Goal: Communication & Community: Answer question/provide support

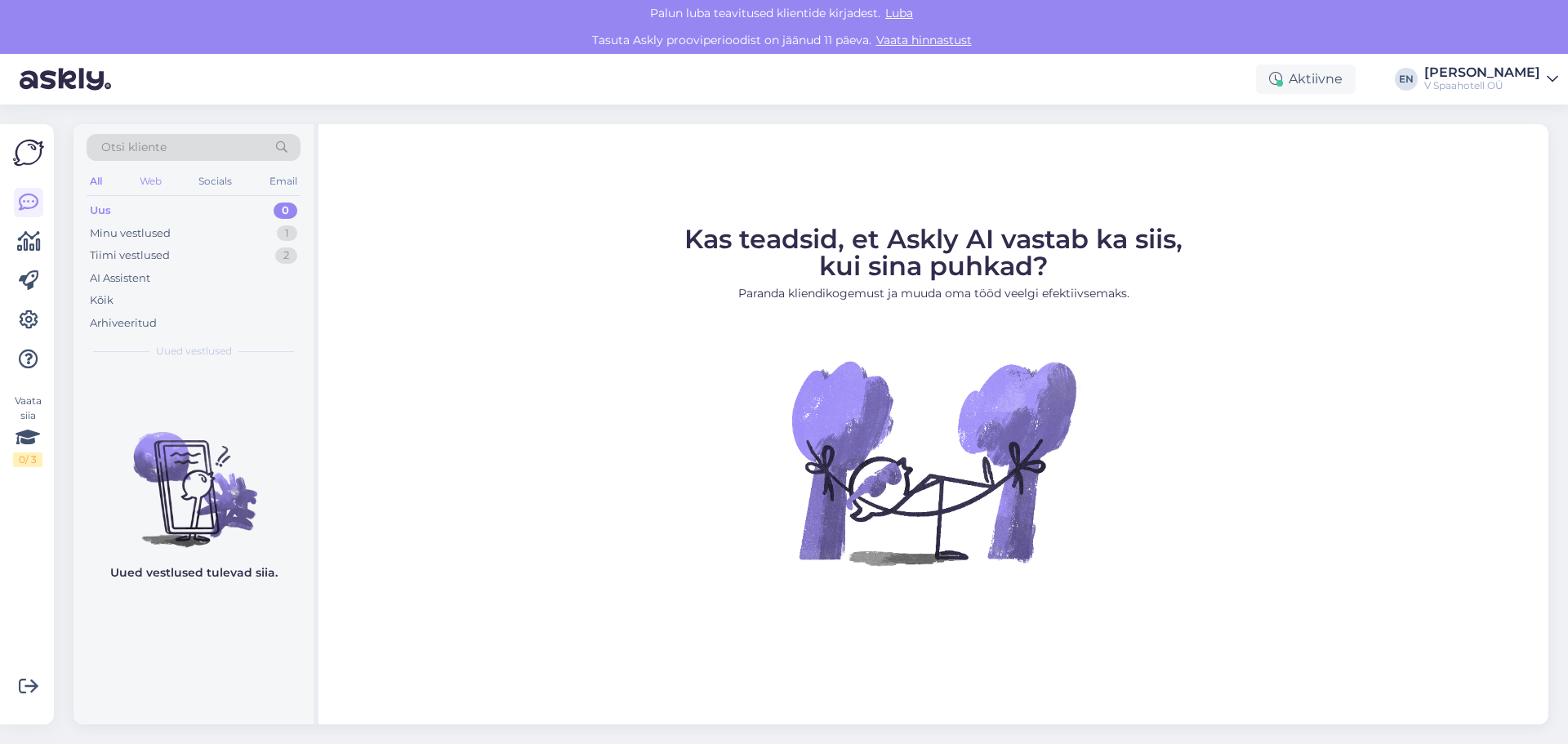
click at [154, 179] on div "Web" at bounding box center [150, 181] width 29 height 21
click at [99, 167] on div "Otsi kliente" at bounding box center [194, 152] width 214 height 37
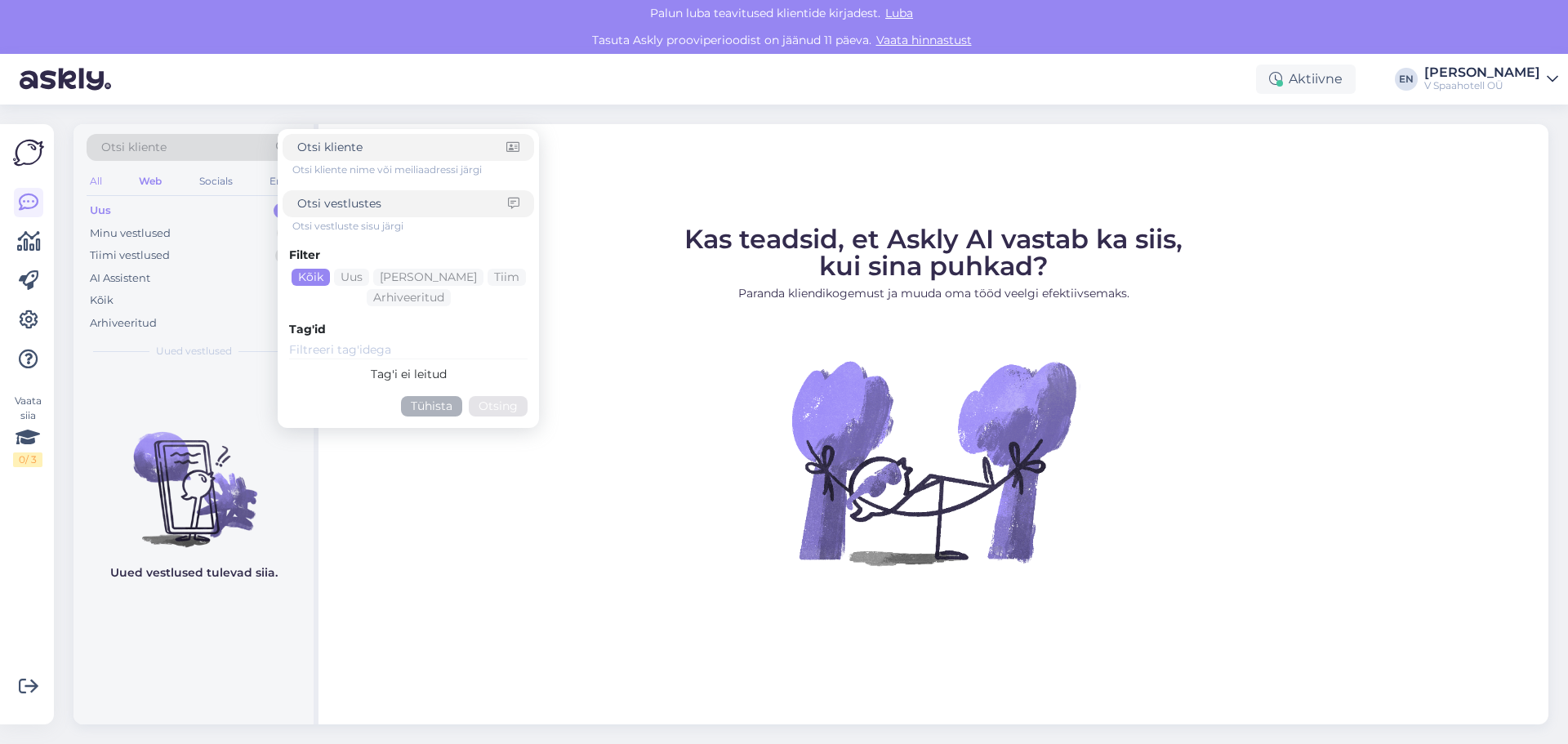
click at [98, 179] on div "All" at bounding box center [96, 181] width 19 height 21
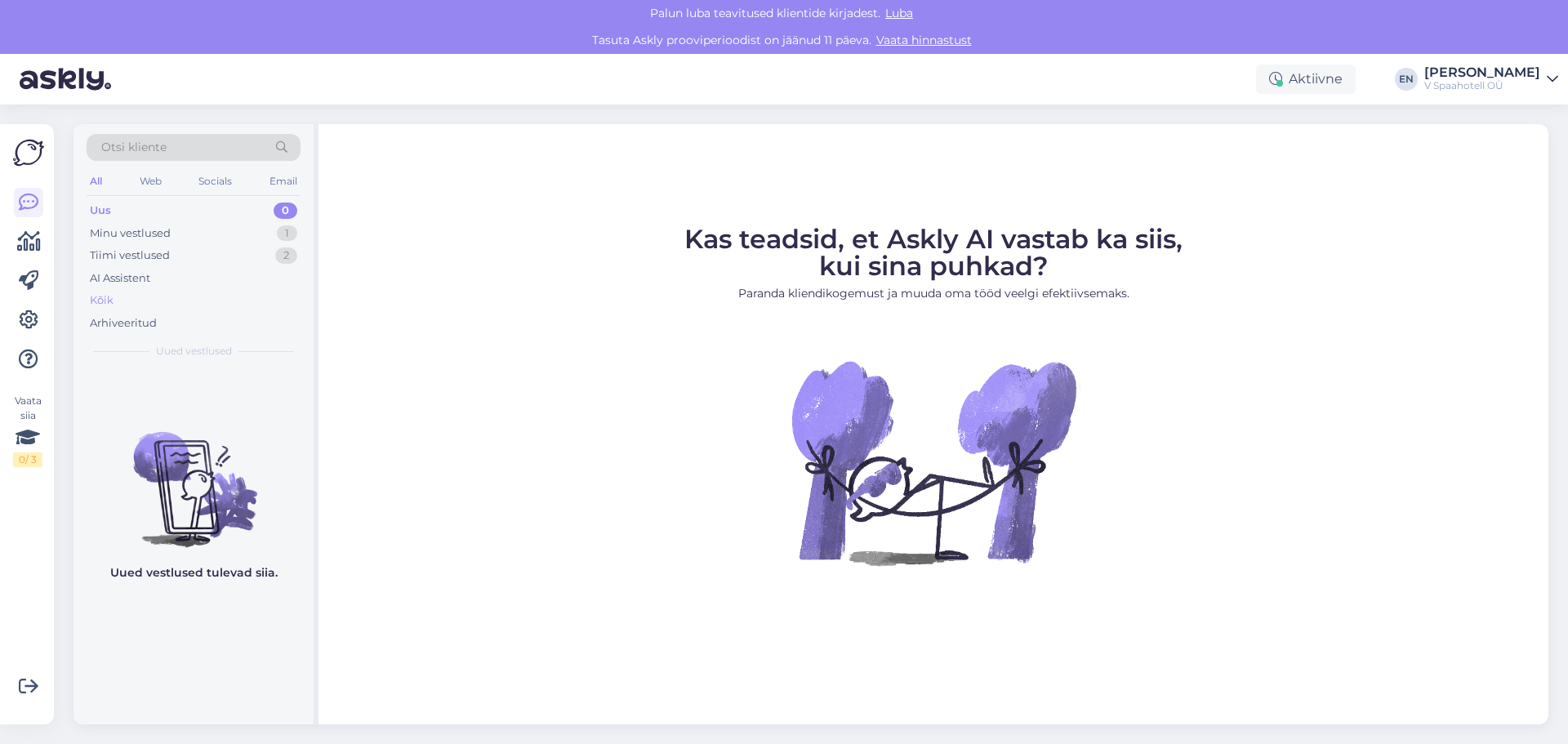
click at [105, 302] on div "Kõik" at bounding box center [102, 300] width 24 height 16
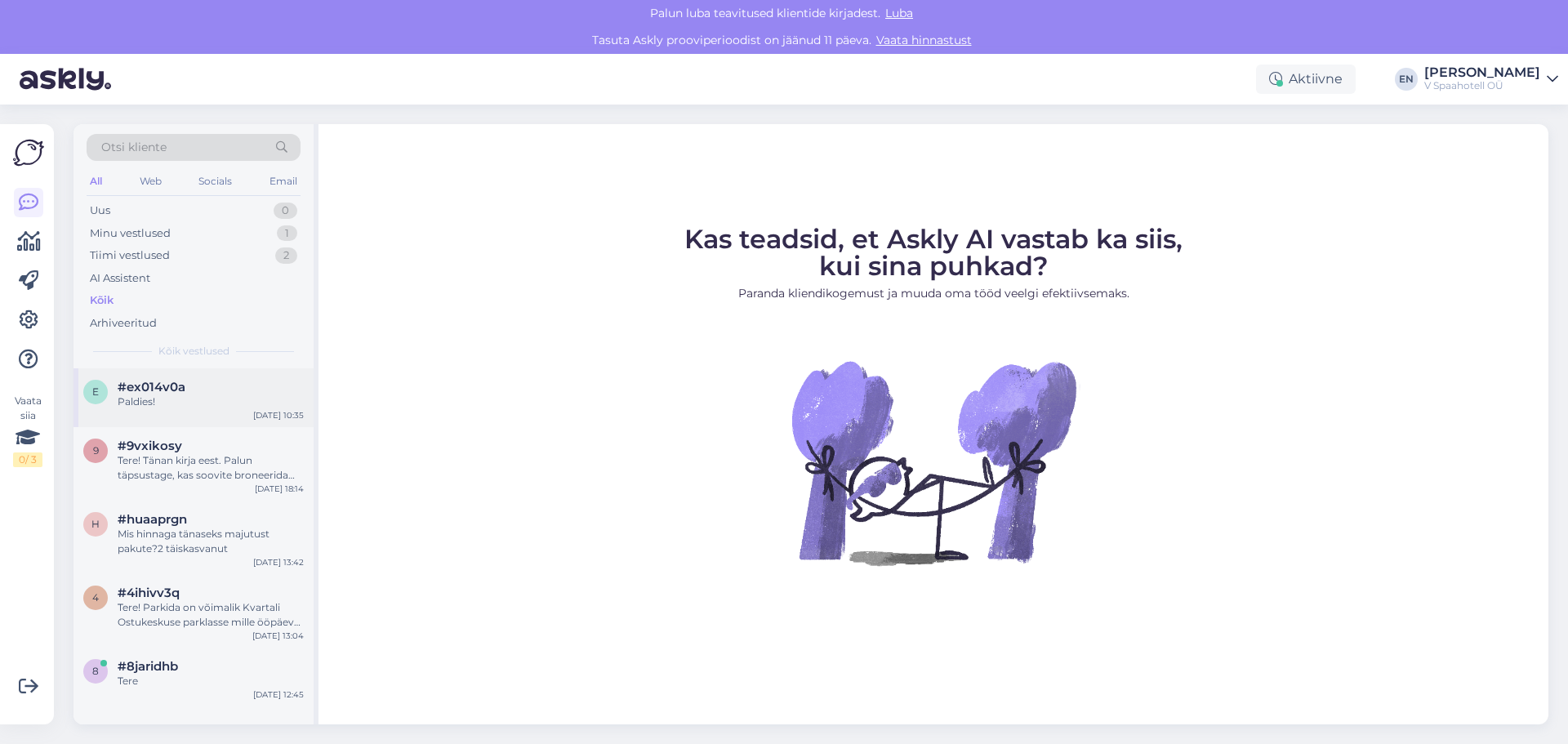
click at [136, 413] on div "e #ex014v0a Paldies! [DATE] 10:35" at bounding box center [194, 398] width 240 height 59
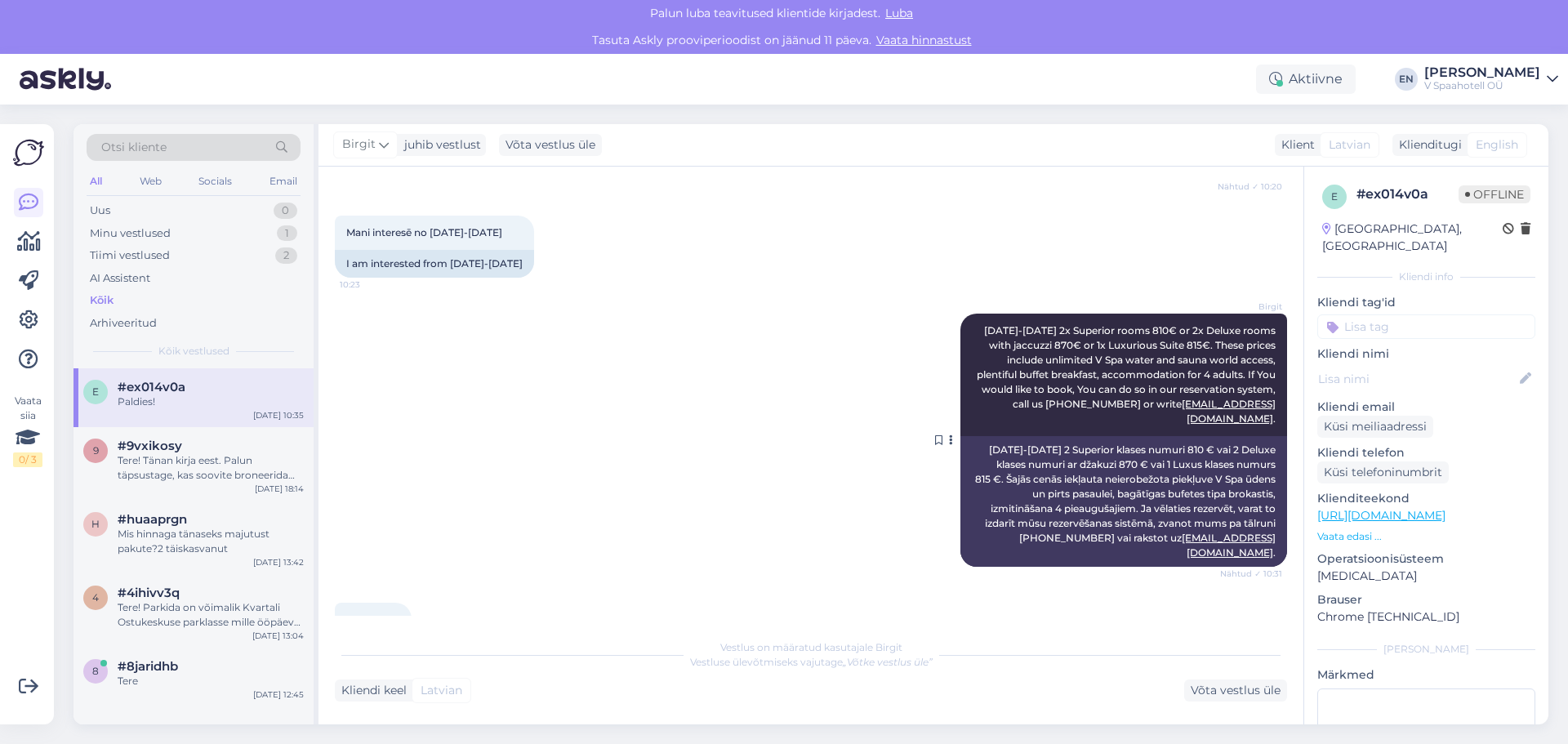
scroll to position [660, 0]
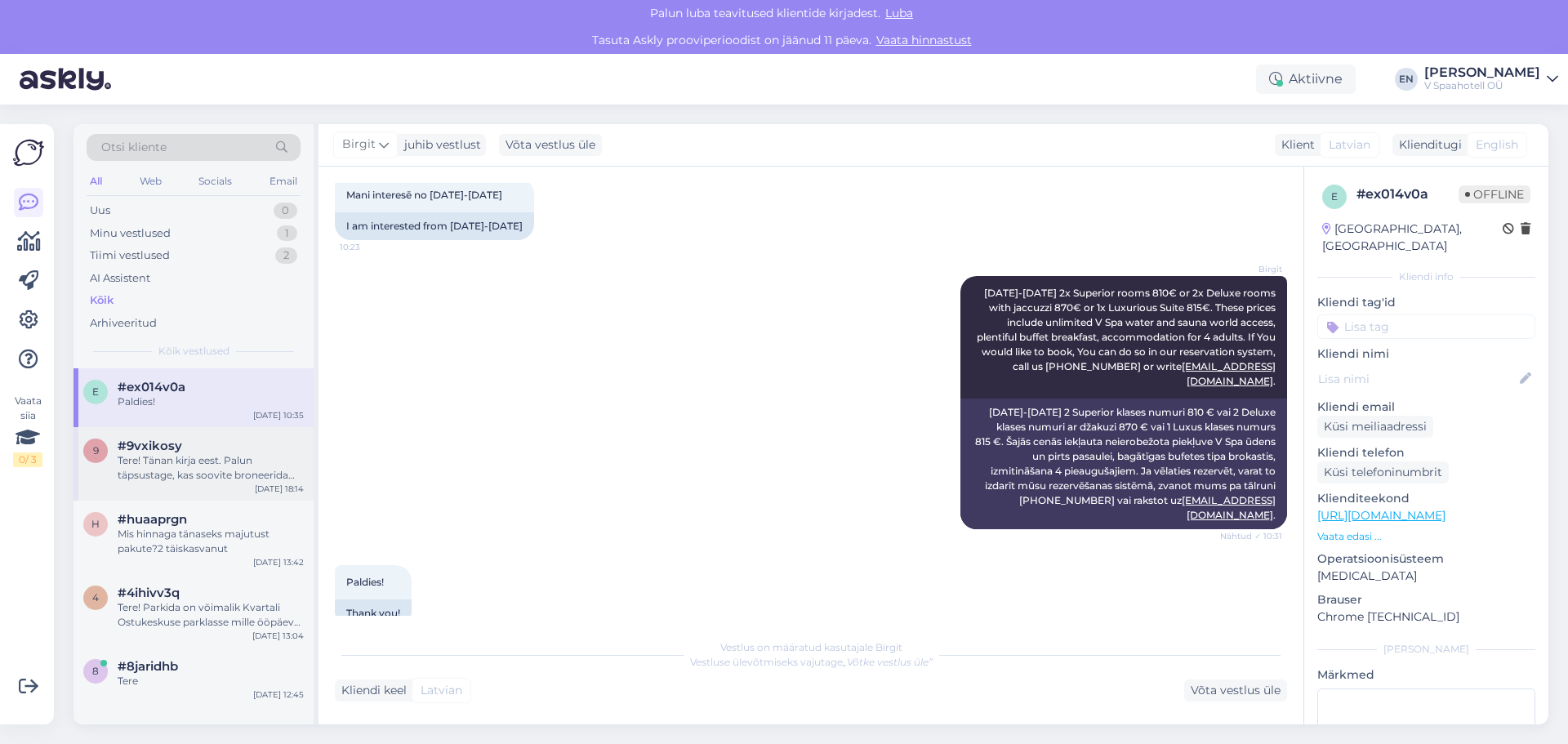
click at [191, 456] on div "Tere! Tänan kirja eest. Palun täpsustage, kas soovite broneerida spaakeskuses o…" at bounding box center [210, 468] width 186 height 30
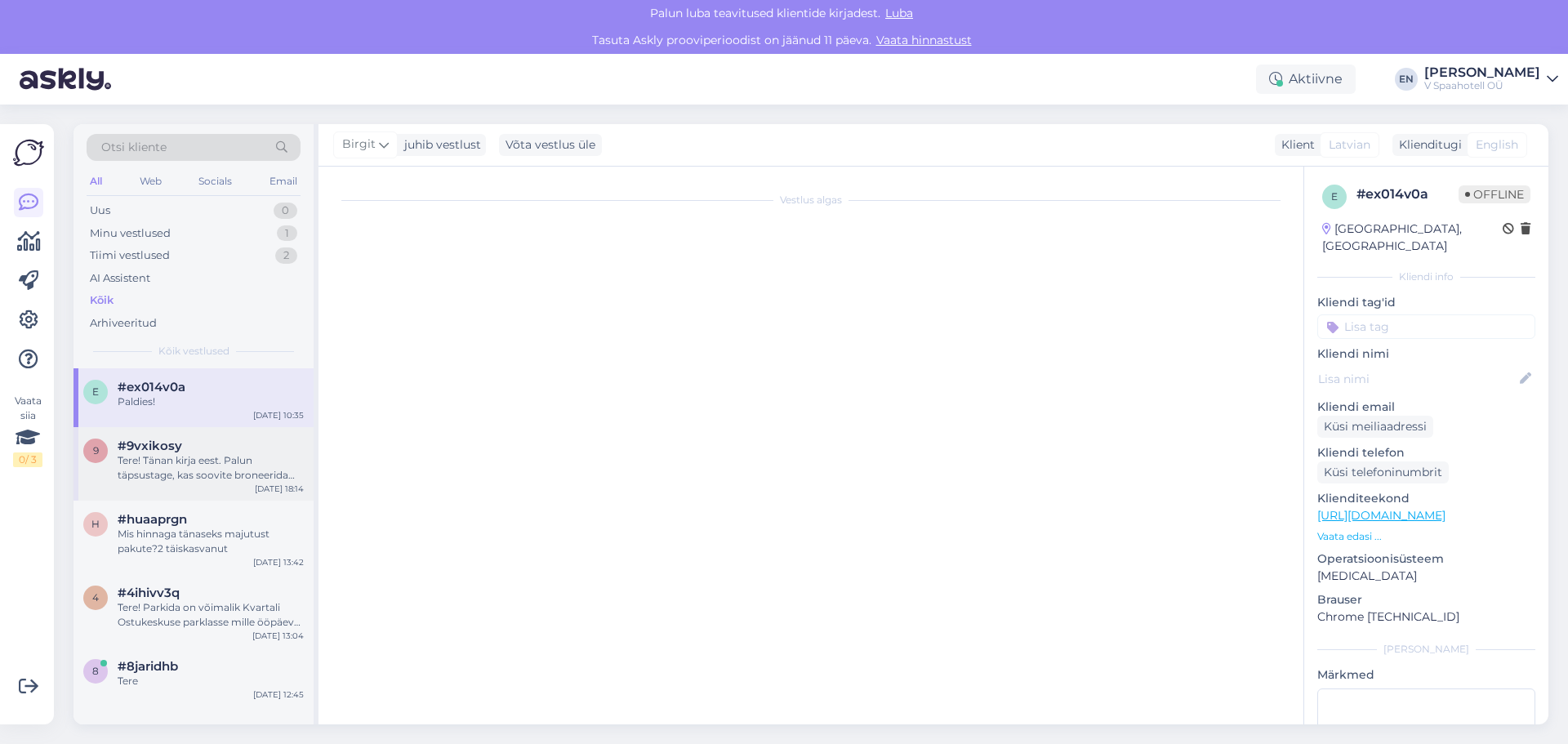
scroll to position [0, 0]
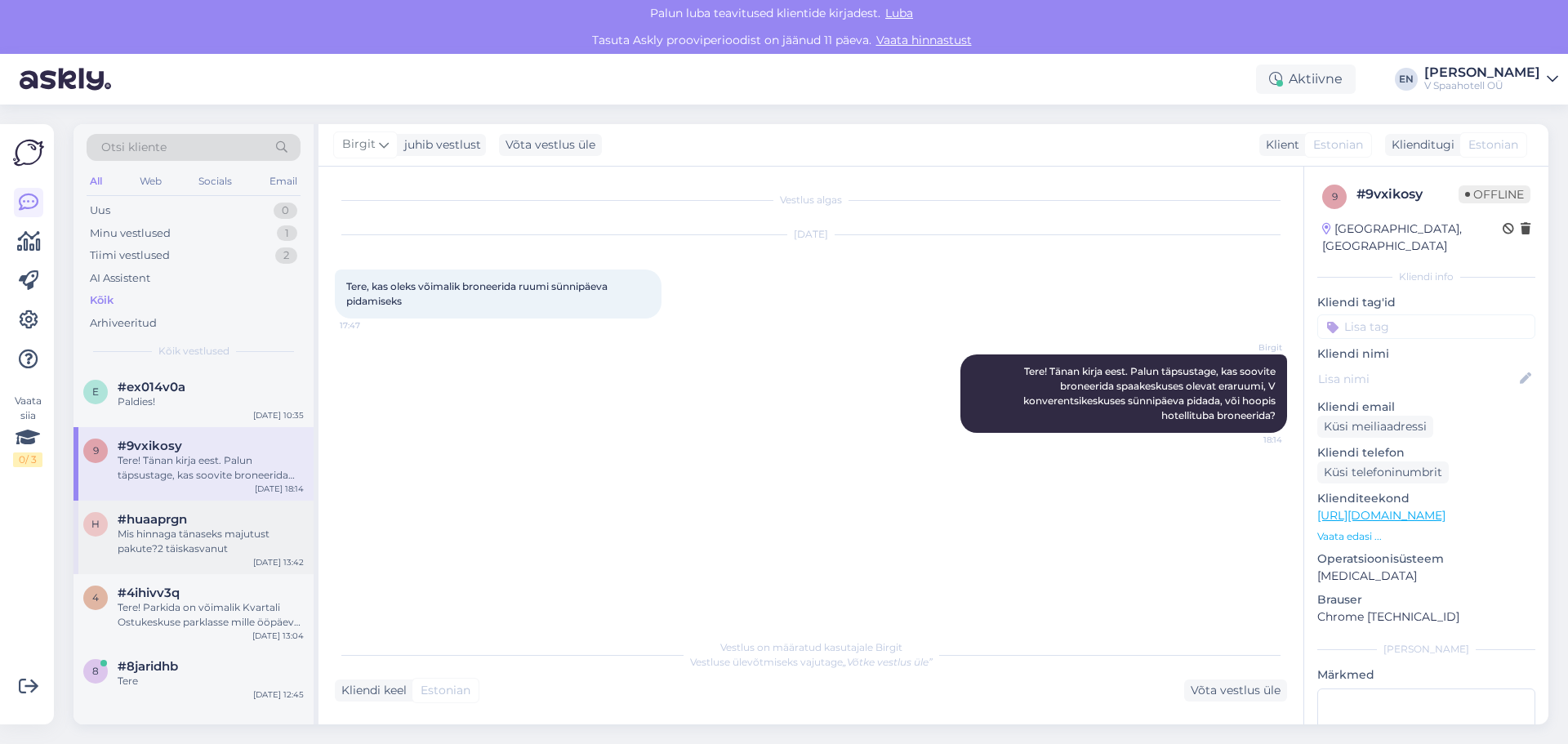
click at [223, 540] on div "Mis hinnaga tänaseks majutust pakute?2 täiskasvanut" at bounding box center [210, 541] width 186 height 30
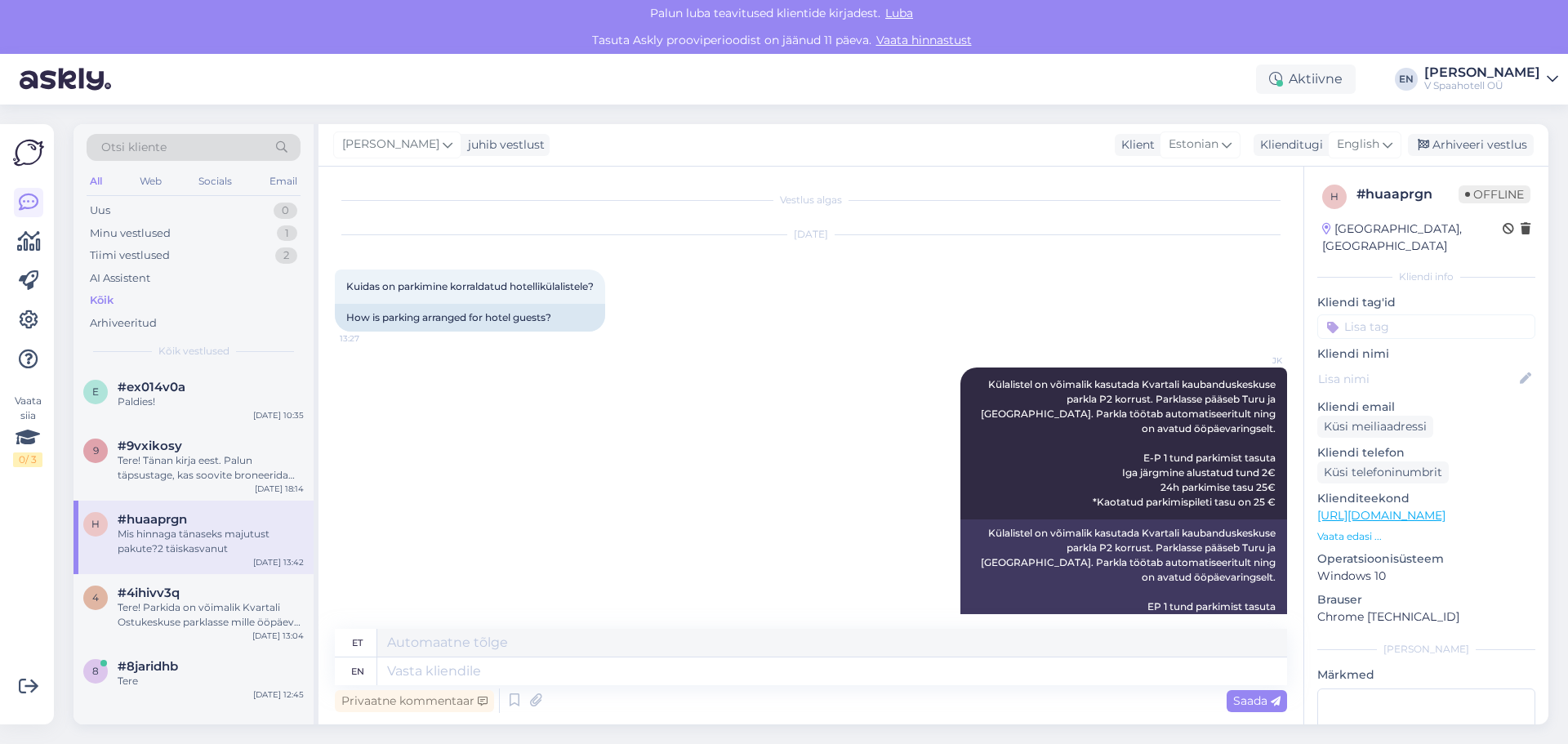
scroll to position [167, 0]
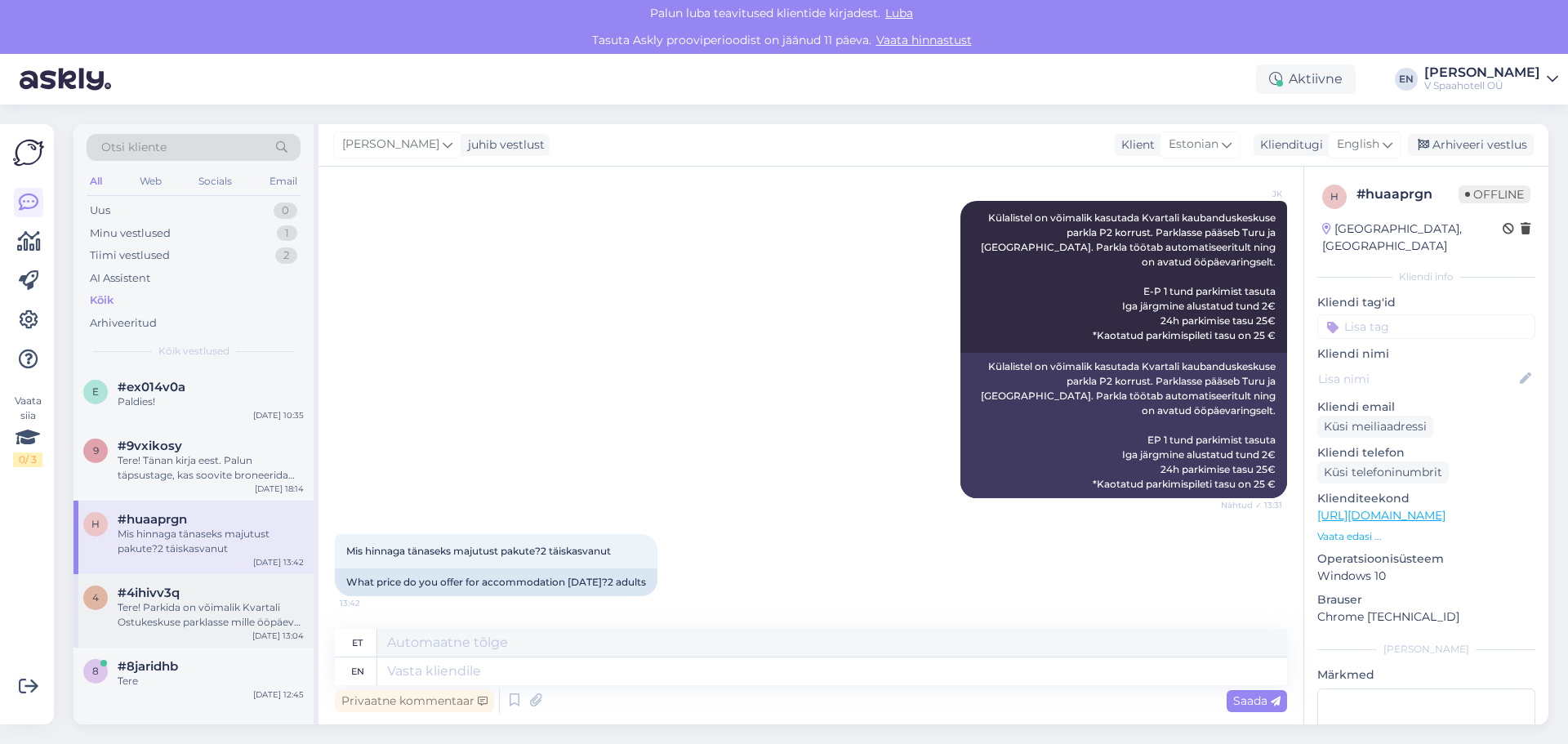
drag, startPoint x: 177, startPoint y: 605, endPoint x: 190, endPoint y: 600, distance: 13.9
click at [178, 606] on div "Tere! Parkida on võimalik Kvartali Ostukeskuse parklasse mille ööpäeva tasu on …" at bounding box center [210, 615] width 186 height 30
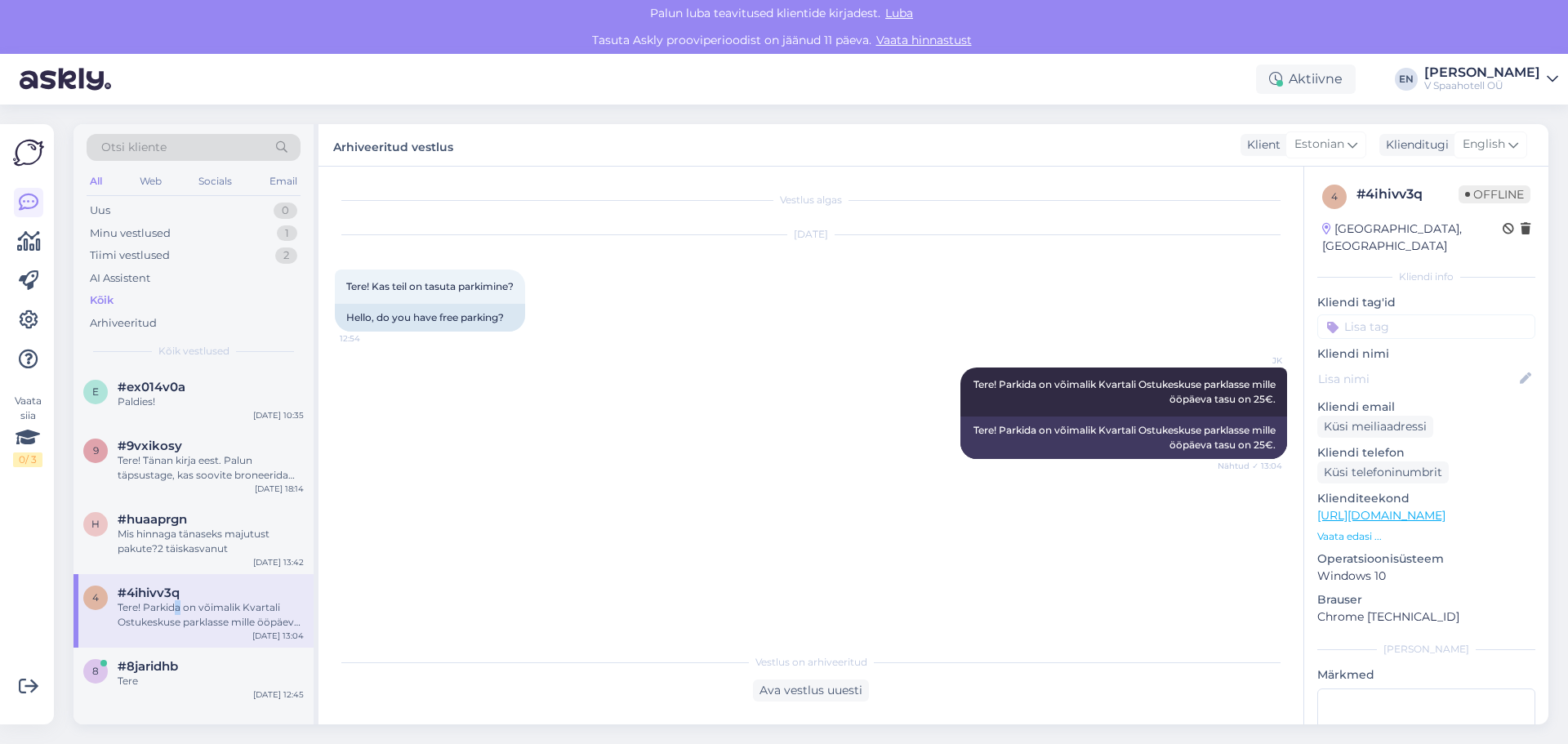
scroll to position [0, 0]
click at [174, 689] on div "8 #8jaridhb Tere [DATE] 12:45" at bounding box center [194, 677] width 240 height 59
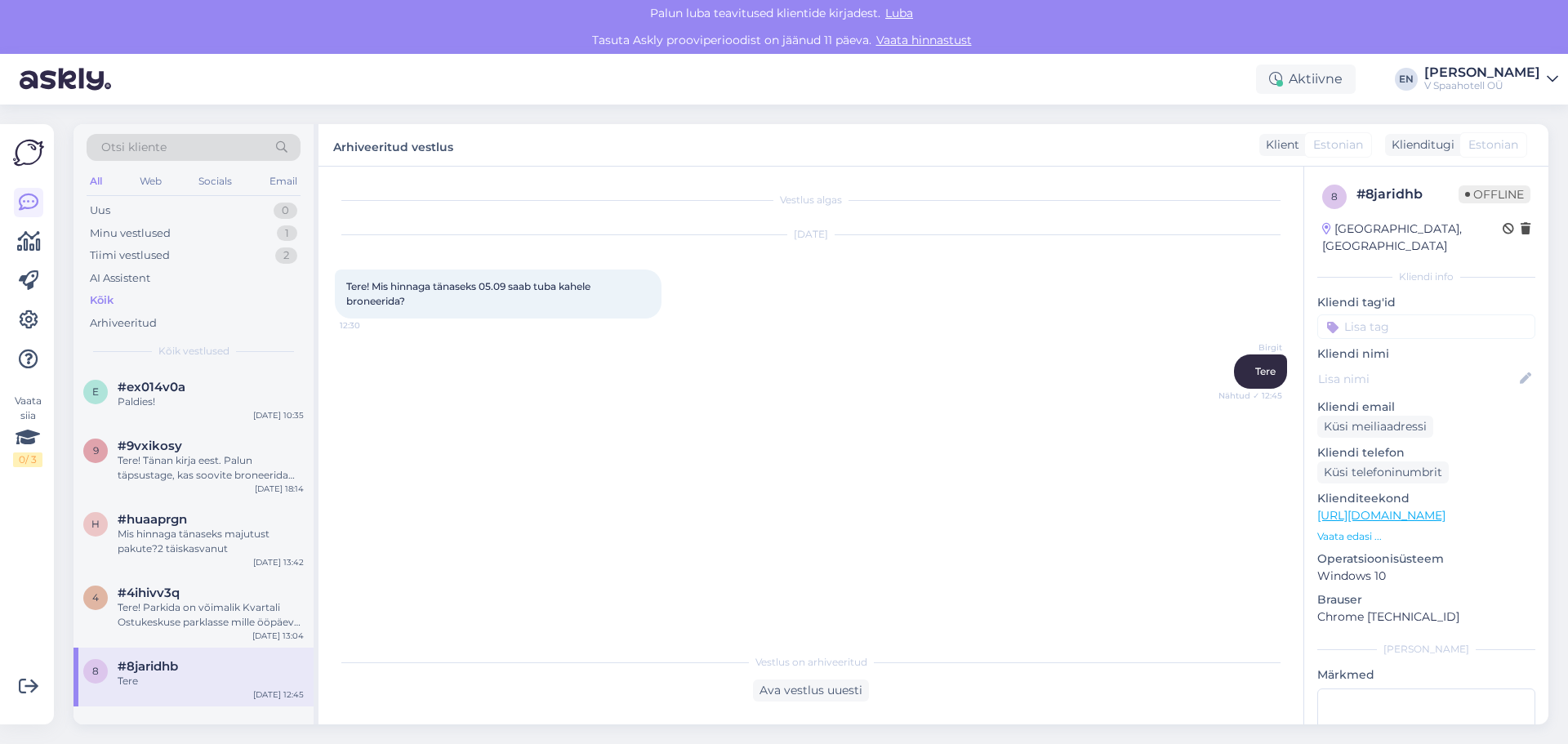
click at [28, 146] on img at bounding box center [29, 153] width 31 height 31
click at [30, 239] on icon at bounding box center [29, 242] width 24 height 20
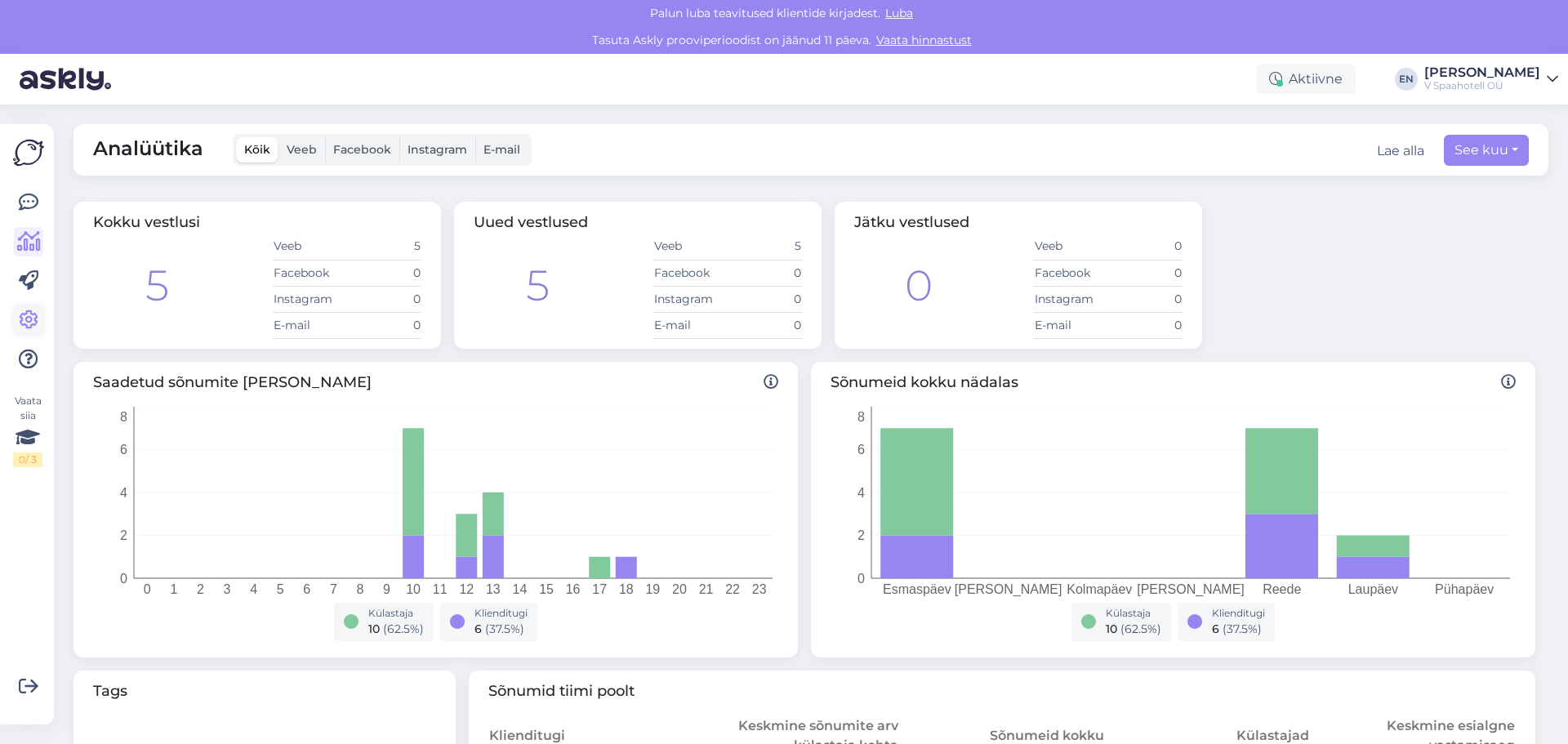
click at [28, 326] on icon at bounding box center [29, 320] width 20 height 20
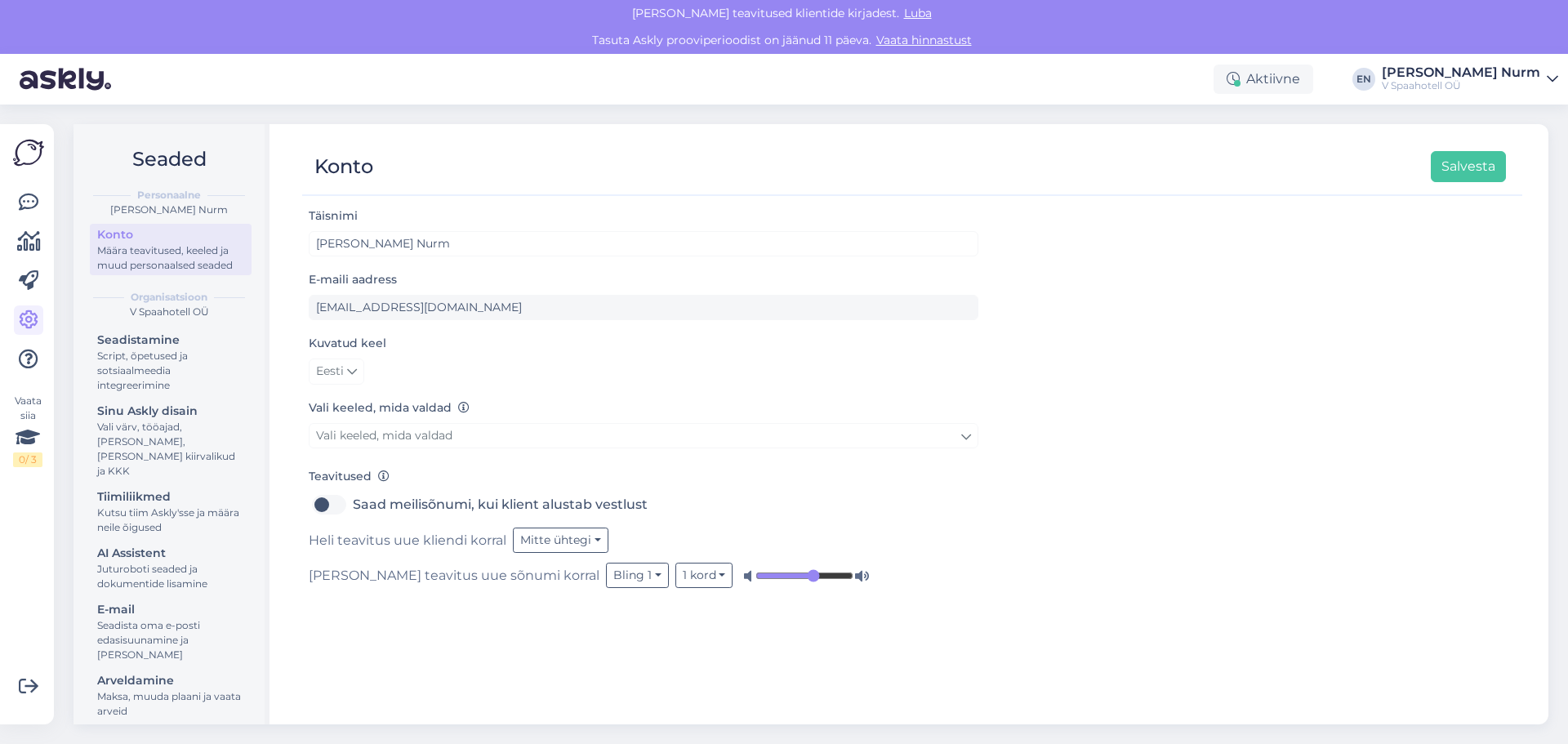
click at [20, 159] on img at bounding box center [29, 153] width 31 height 31
click at [30, 205] on icon at bounding box center [29, 203] width 20 height 20
